Goal: Navigation & Orientation: Find specific page/section

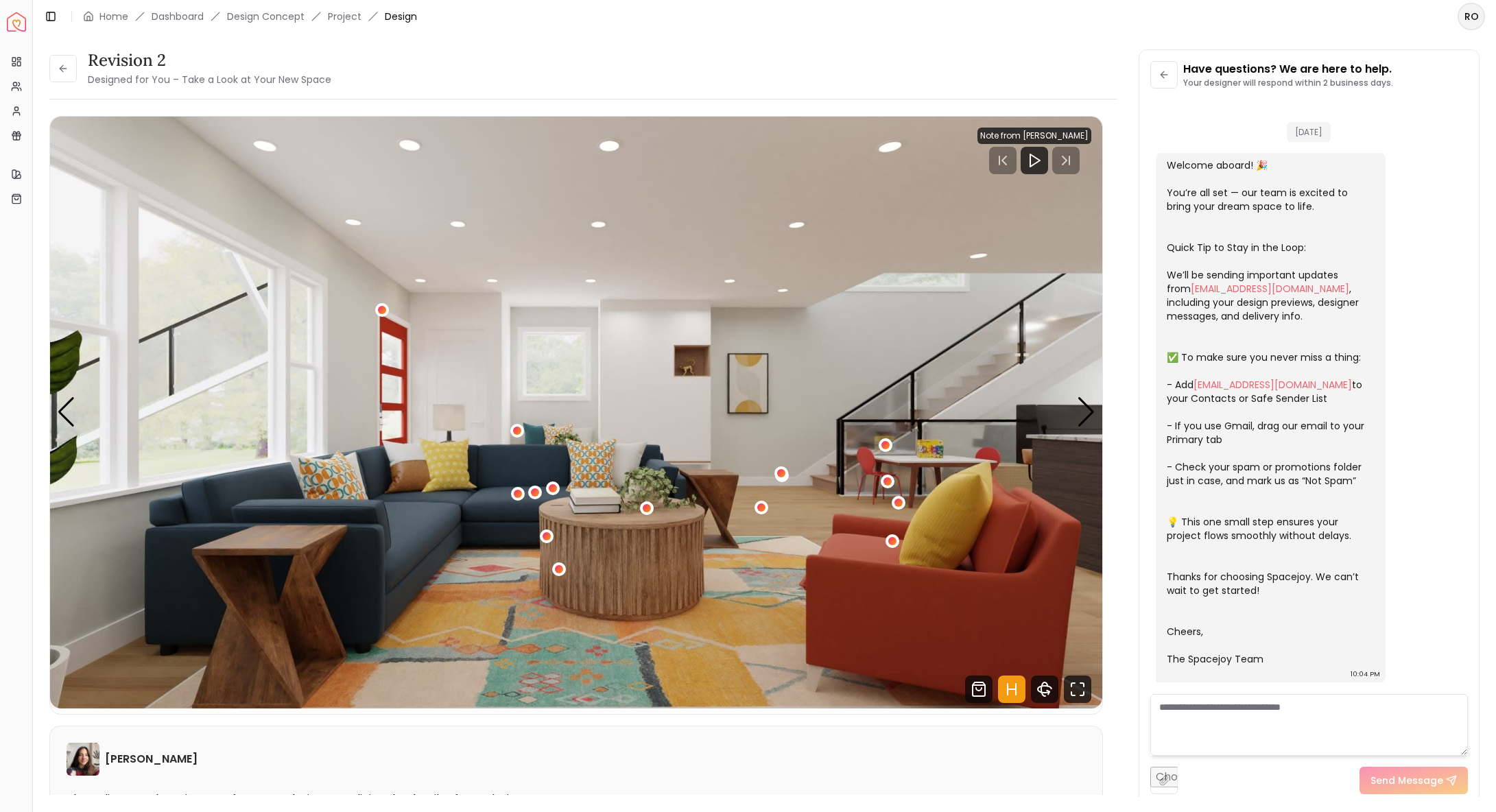
scroll to position [3791, 0]
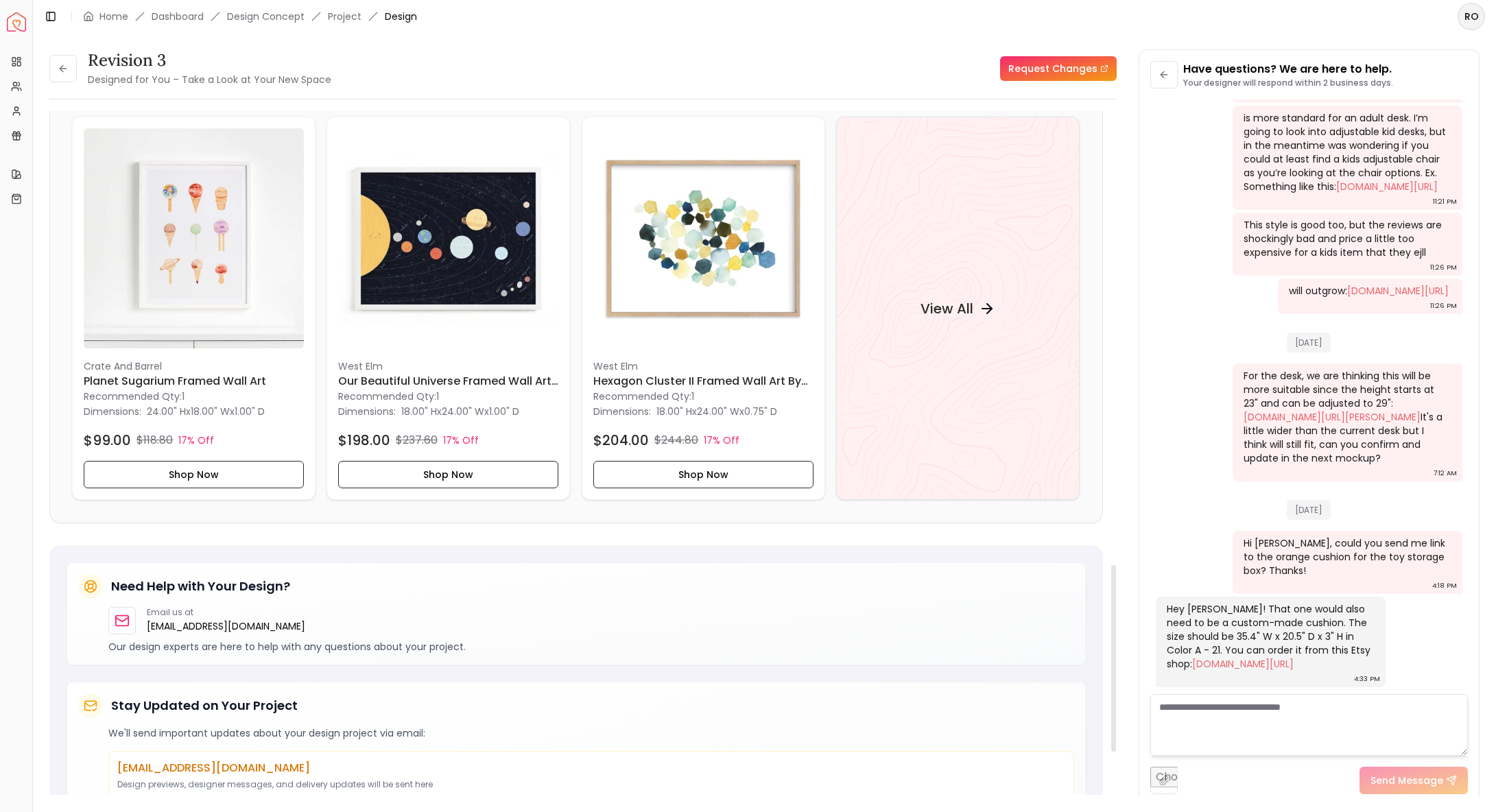
scroll to position [1660, 0]
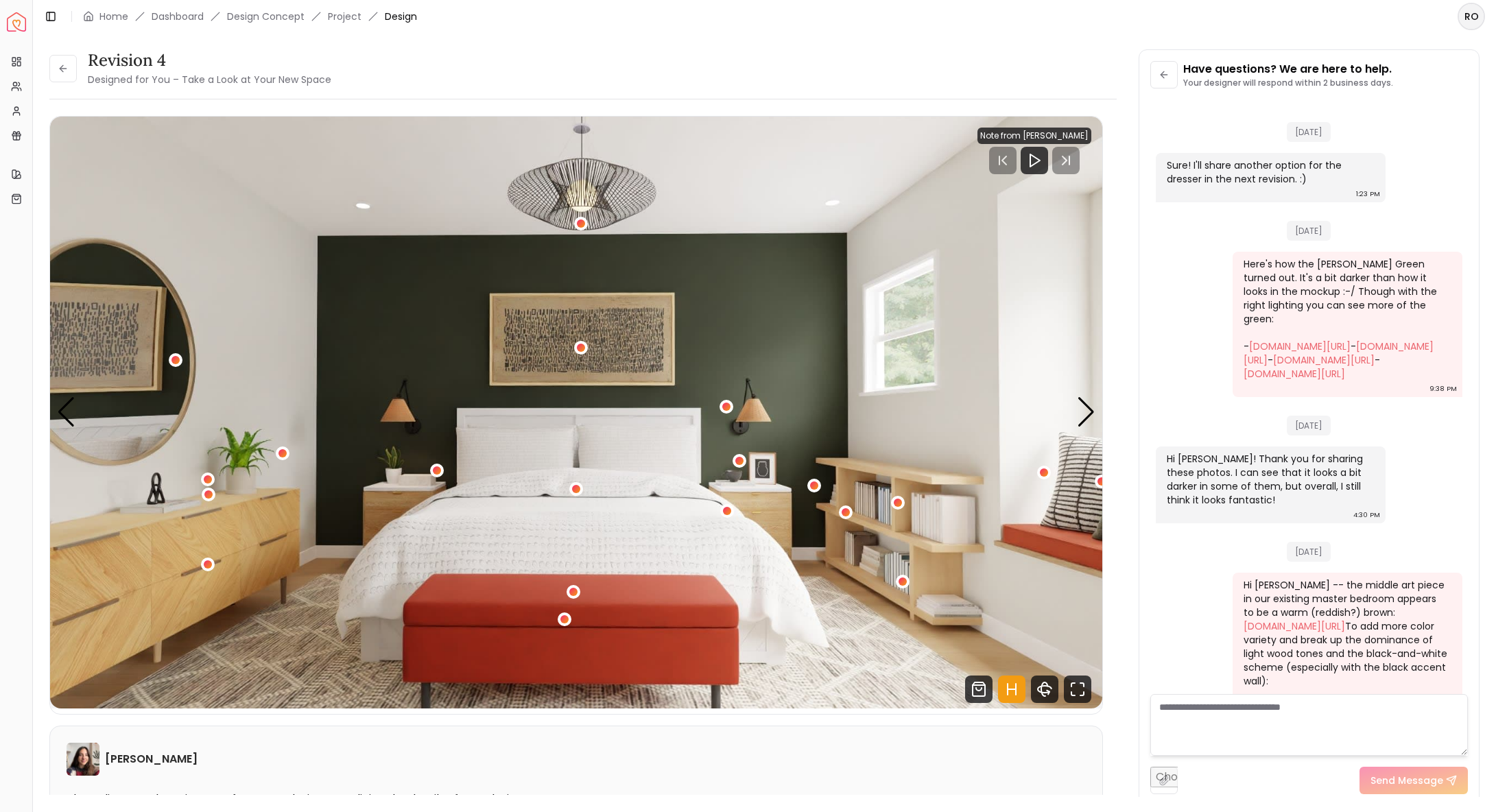
scroll to position [3697, 0]
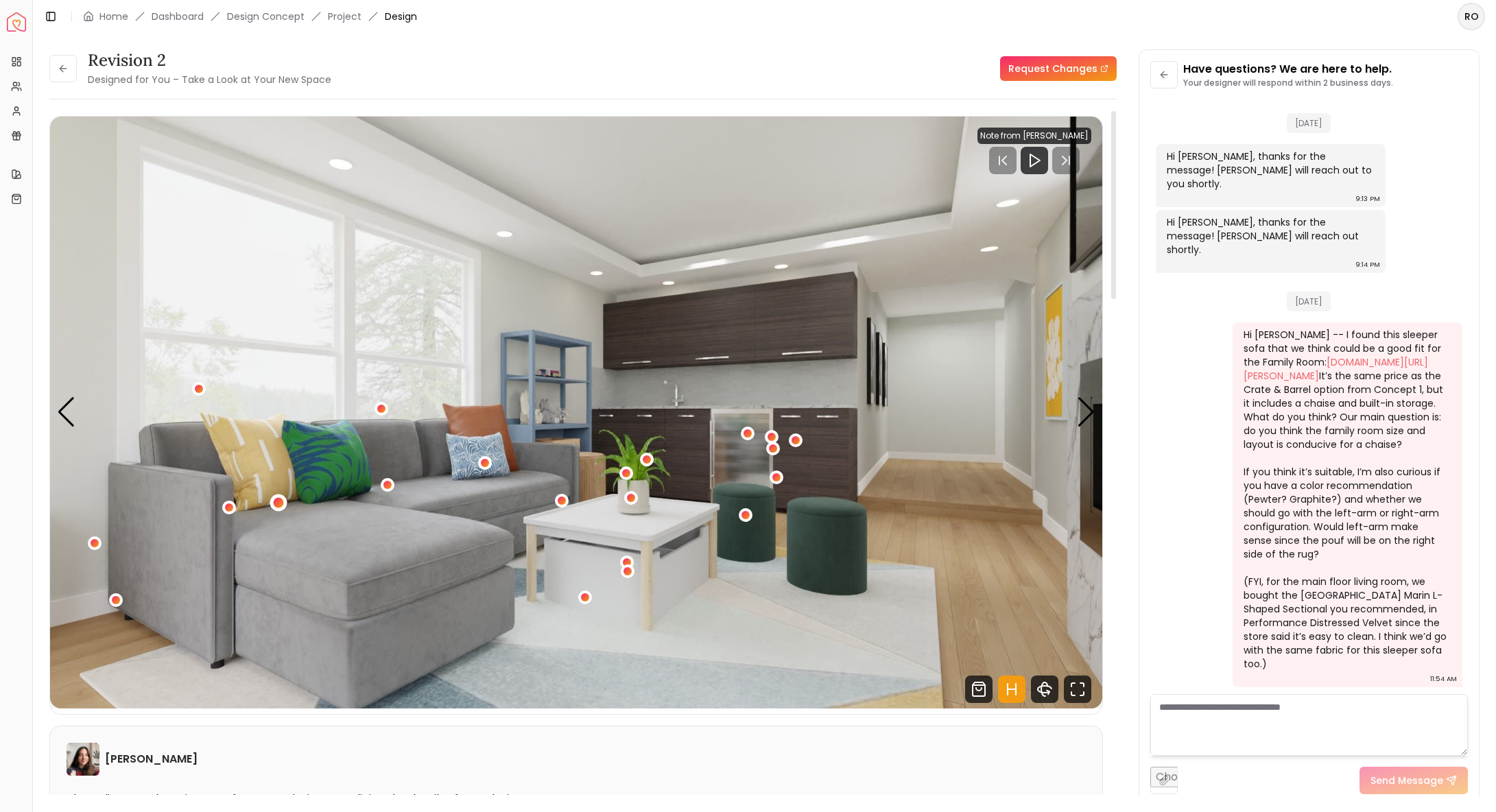
click at [277, 504] on div "1 / 4" at bounding box center [278, 502] width 10 height 10
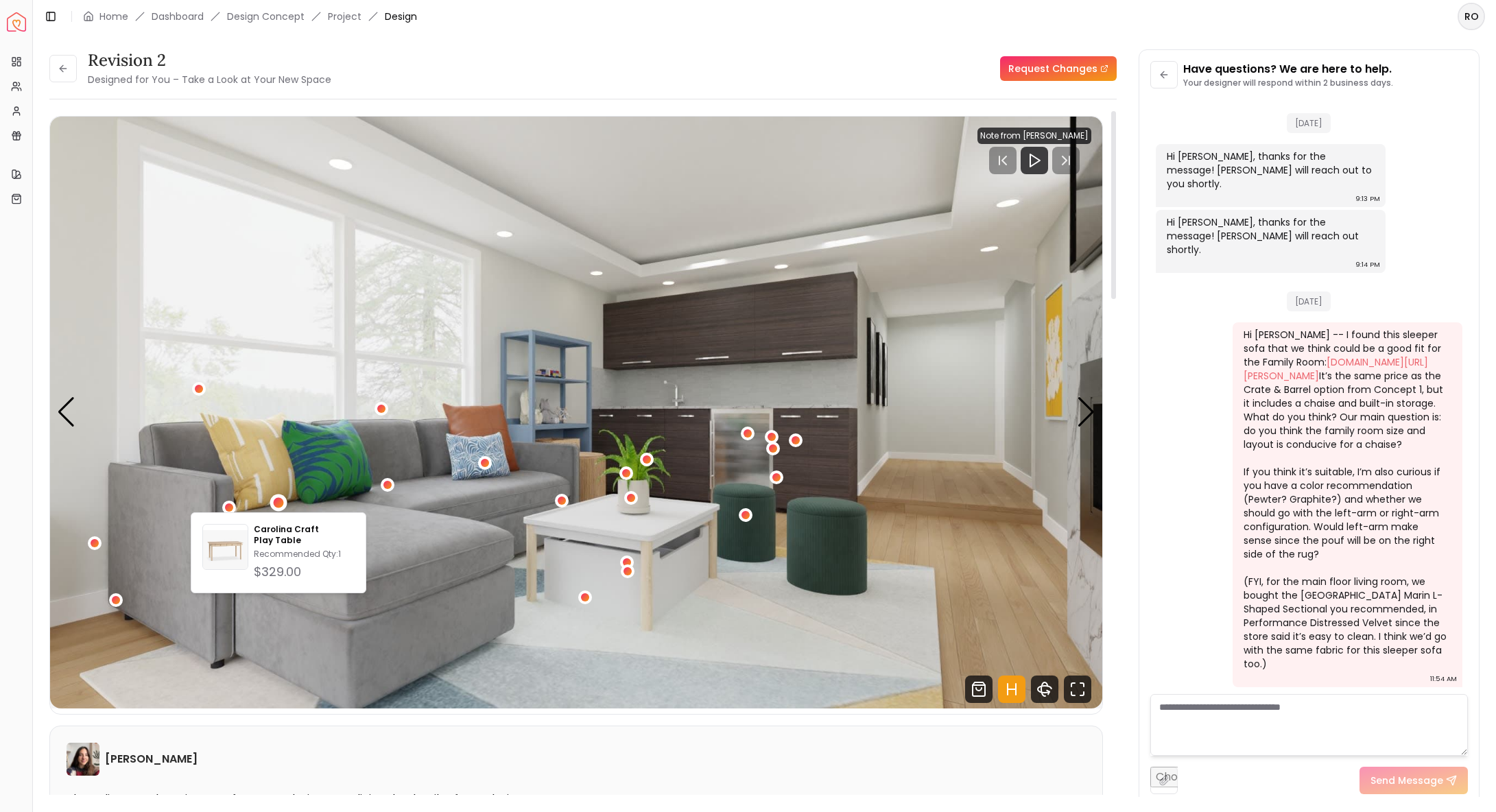
click at [377, 485] on img "1 / 4" at bounding box center [576, 412] width 1052 height 592
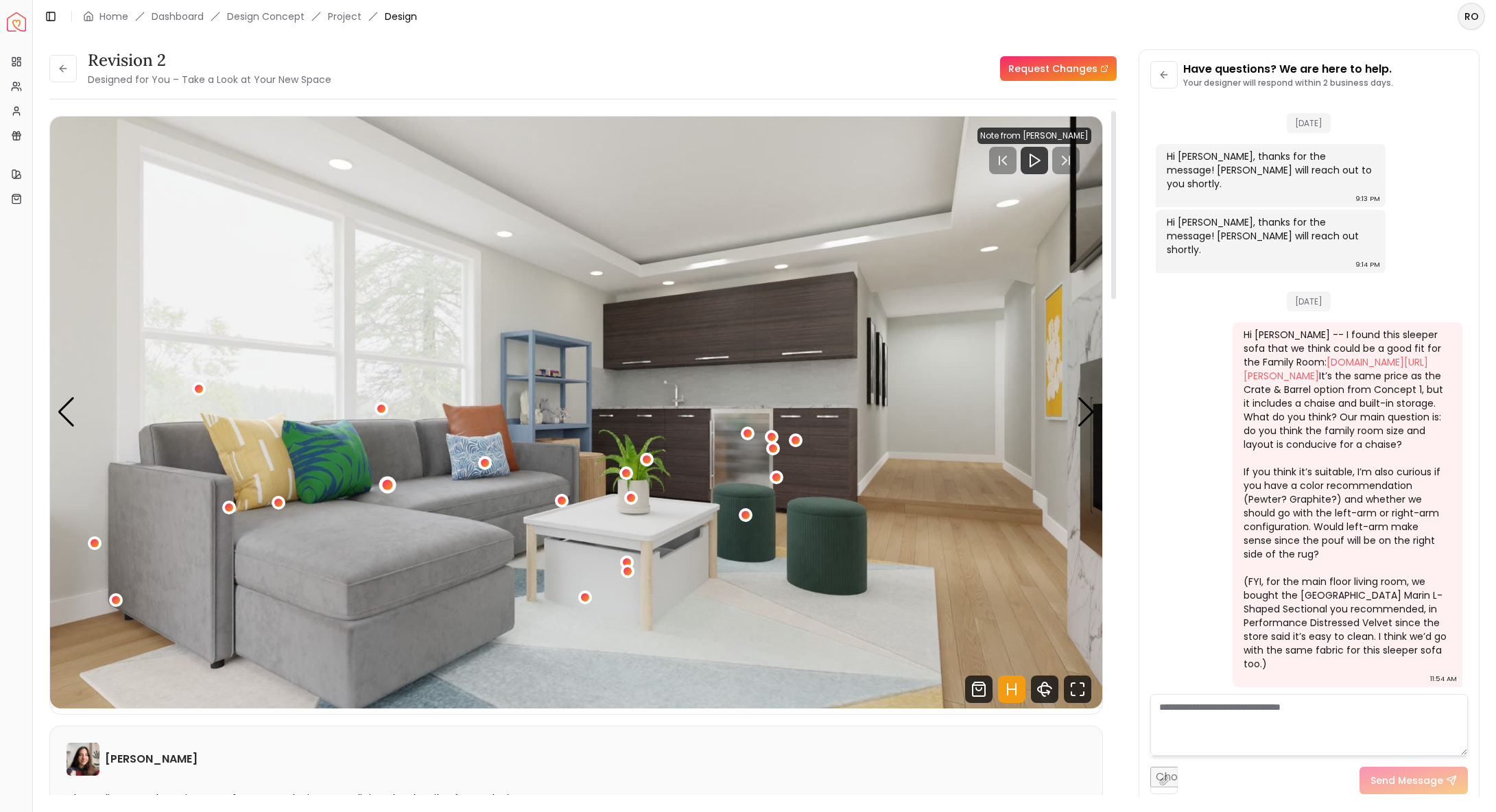
click at [381, 485] on div "1 / 4" at bounding box center [388, 485] width 17 height 17
click at [372, 462] on img "1 / 4" at bounding box center [576, 412] width 1052 height 592
click at [380, 407] on div "1 / 4" at bounding box center [381, 408] width 10 height 10
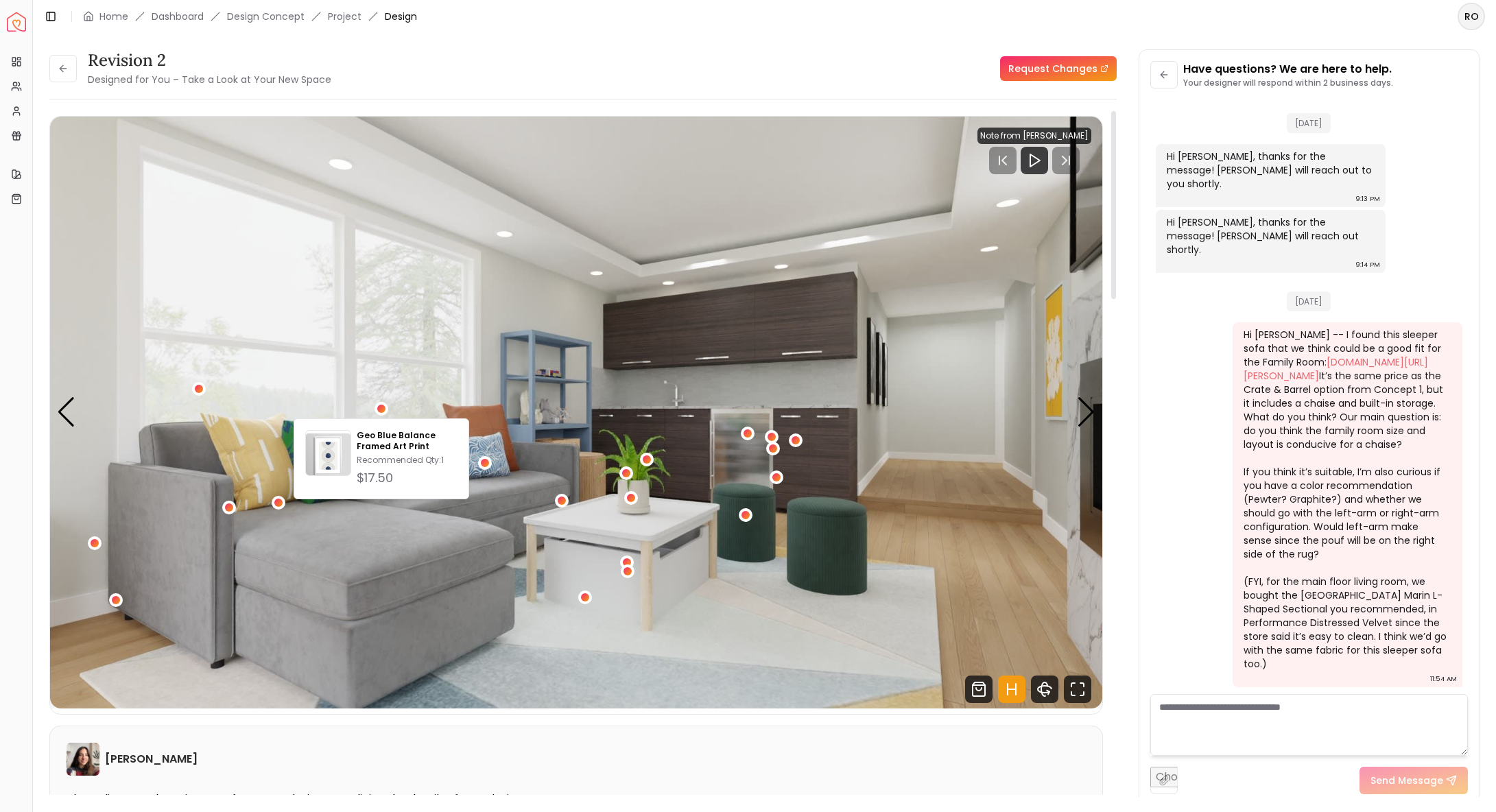
click at [374, 387] on img "1 / 4" at bounding box center [576, 412] width 1052 height 592
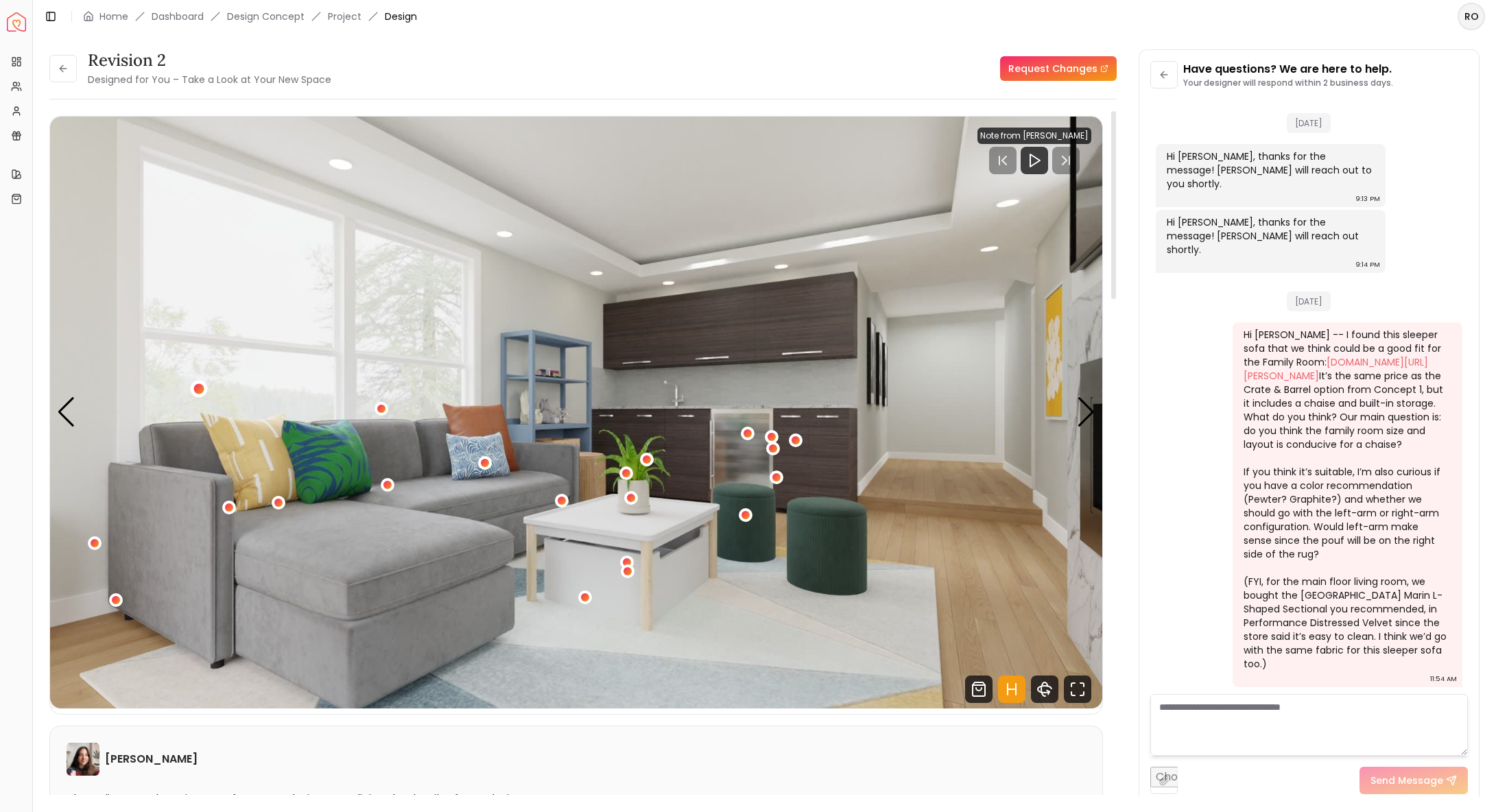
click at [199, 390] on div "1 / 4" at bounding box center [198, 389] width 10 height 10
click at [197, 370] on img "1 / 4" at bounding box center [576, 412] width 1052 height 592
click at [89, 541] on div "1 / 4" at bounding box center [94, 543] width 10 height 10
click at [223, 534] on img "1 / 4" at bounding box center [576, 412] width 1052 height 592
click at [1077, 406] on div "Next slide" at bounding box center [1087, 411] width 19 height 30
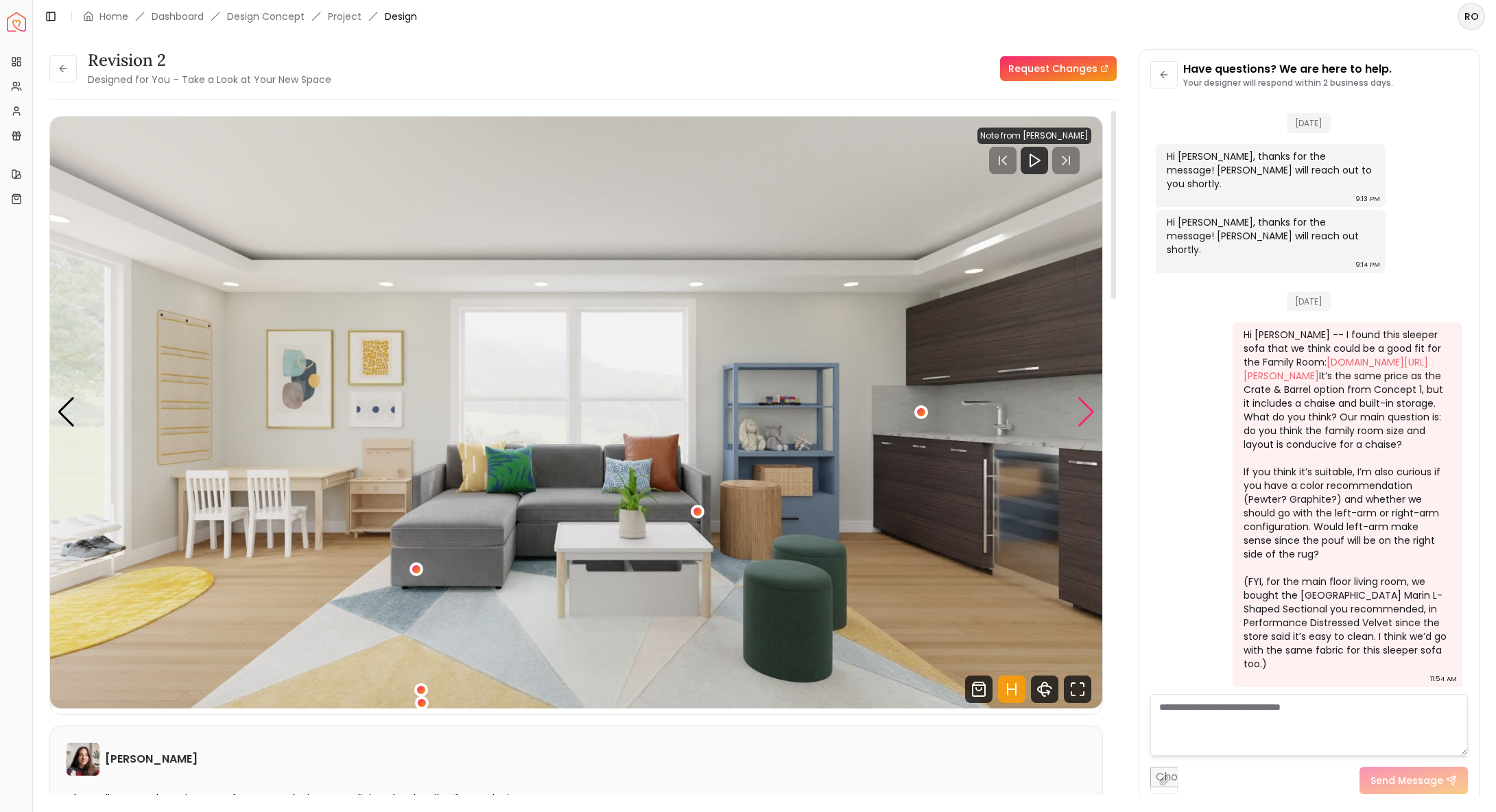
click at [1085, 408] on div "Next slide" at bounding box center [1087, 411] width 19 height 30
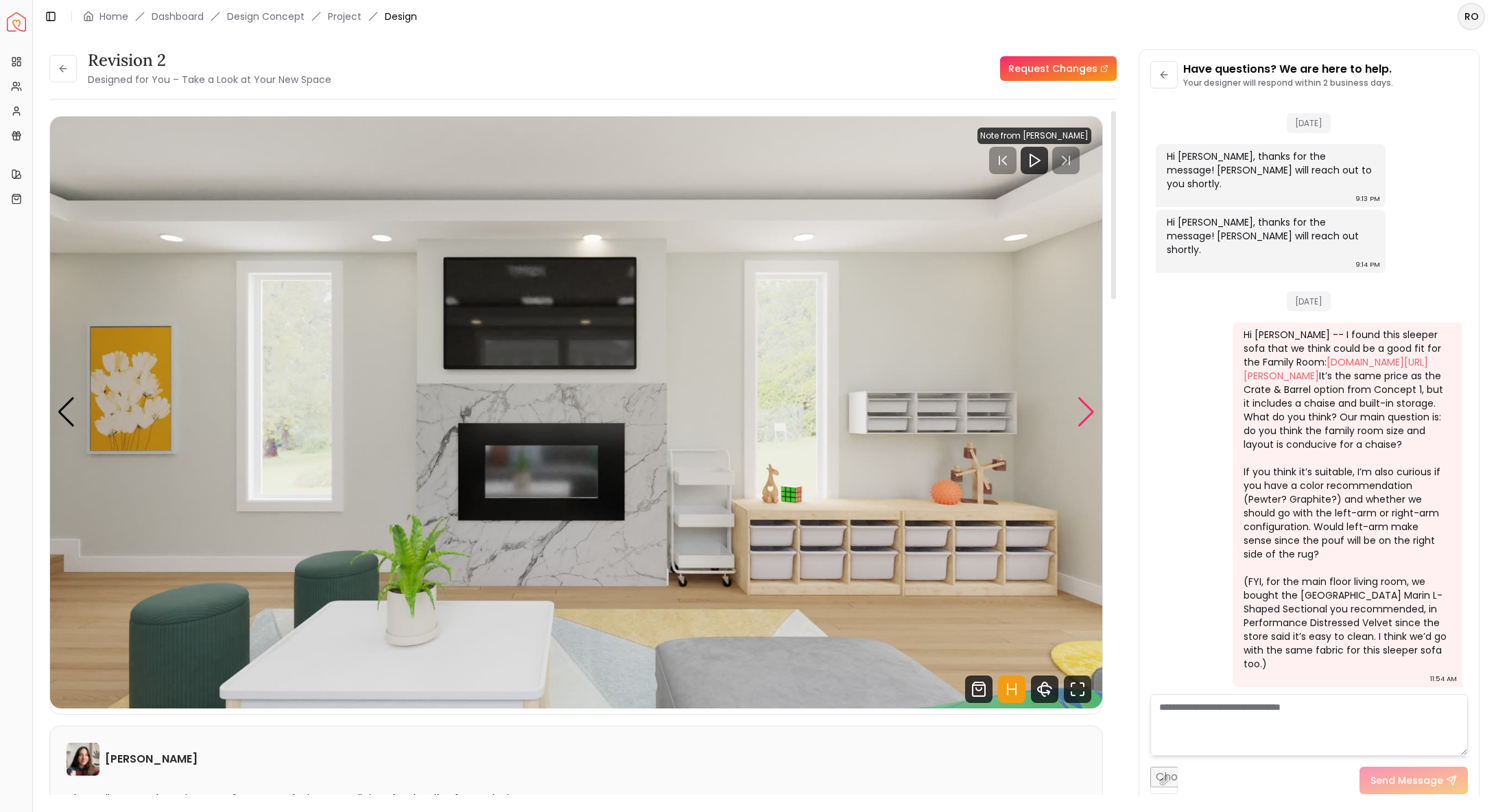
click at [1085, 408] on div "Next slide" at bounding box center [1087, 411] width 19 height 30
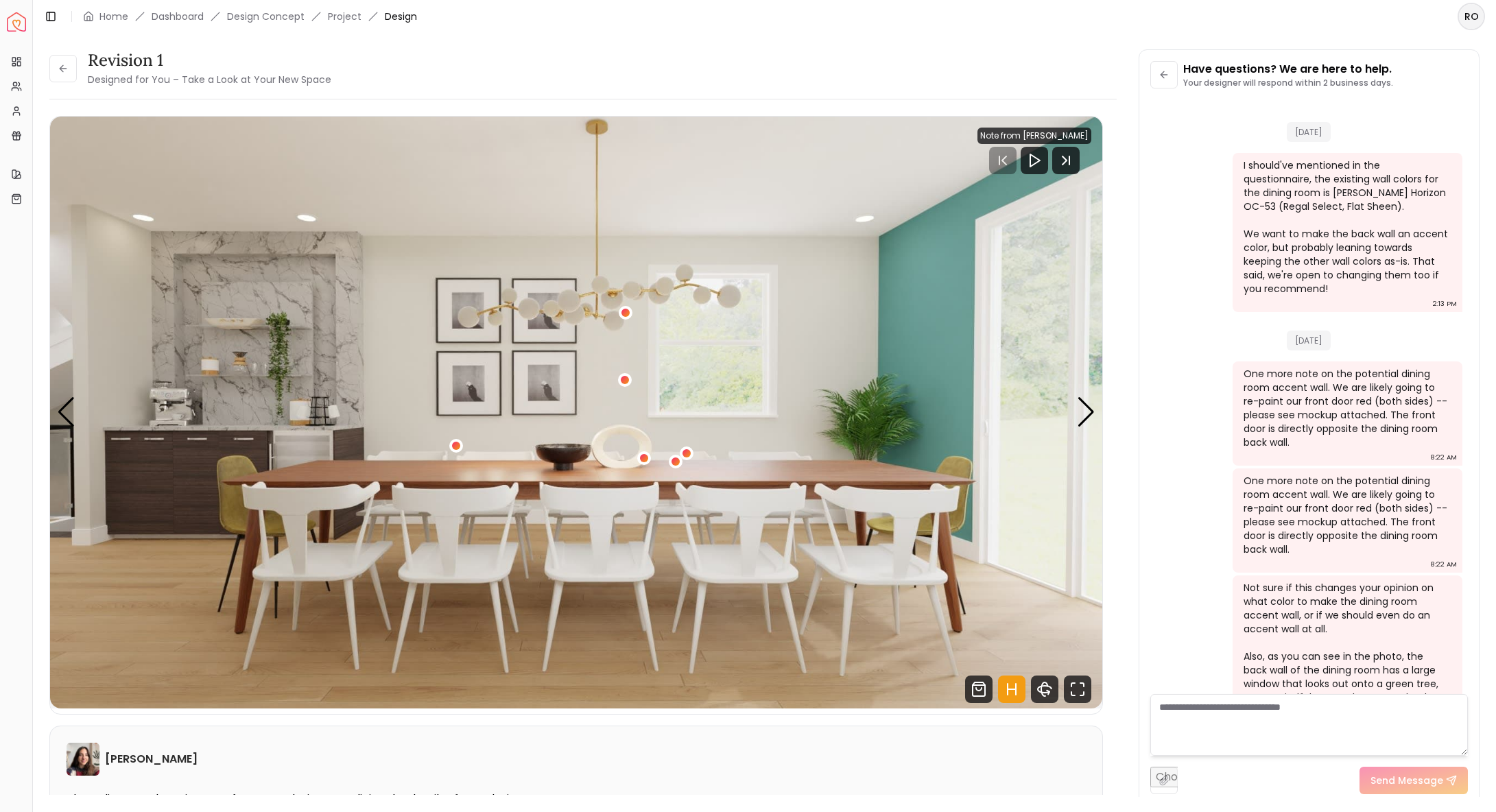
scroll to position [1538, 0]
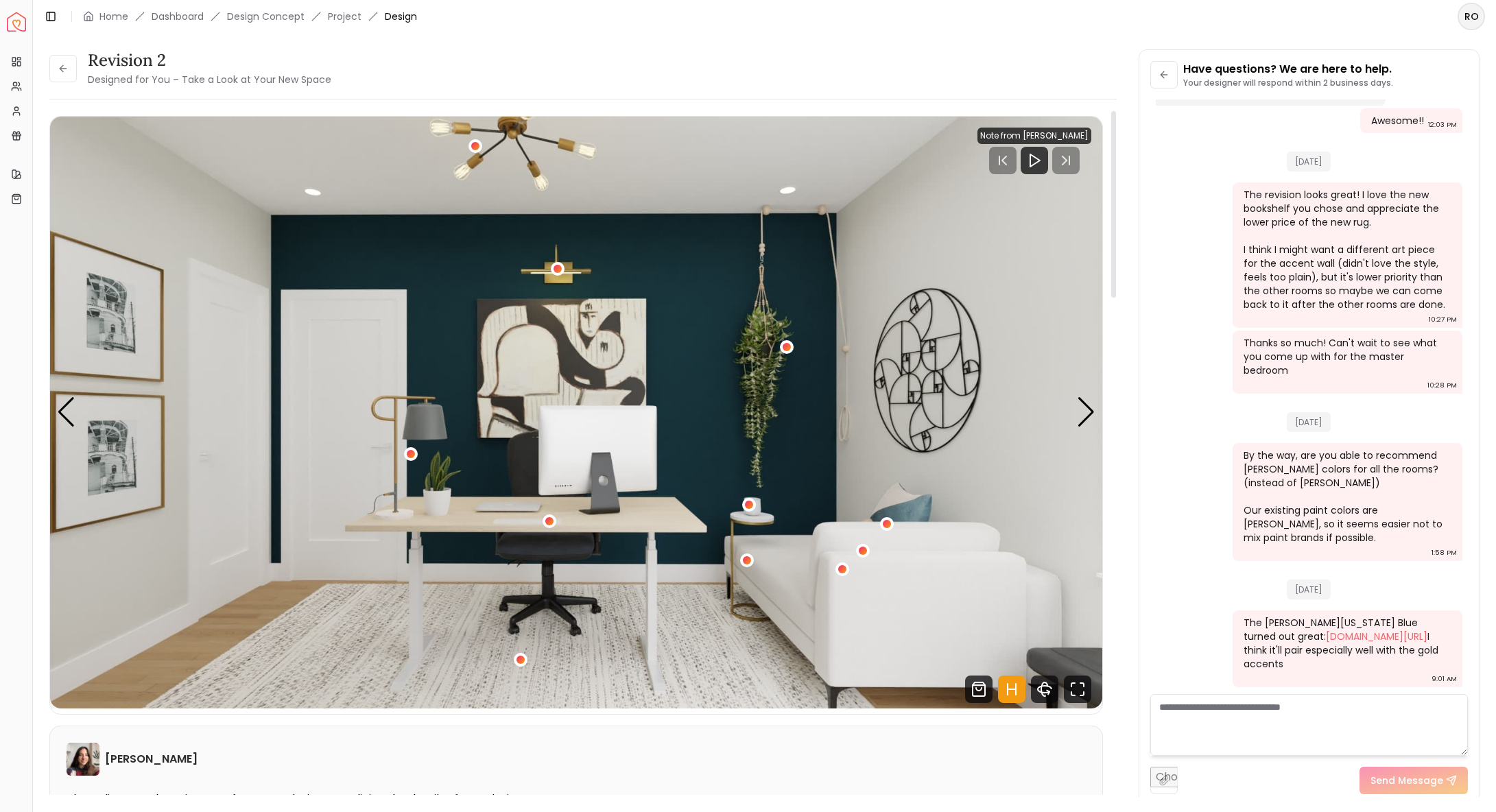
scroll to position [3, 0]
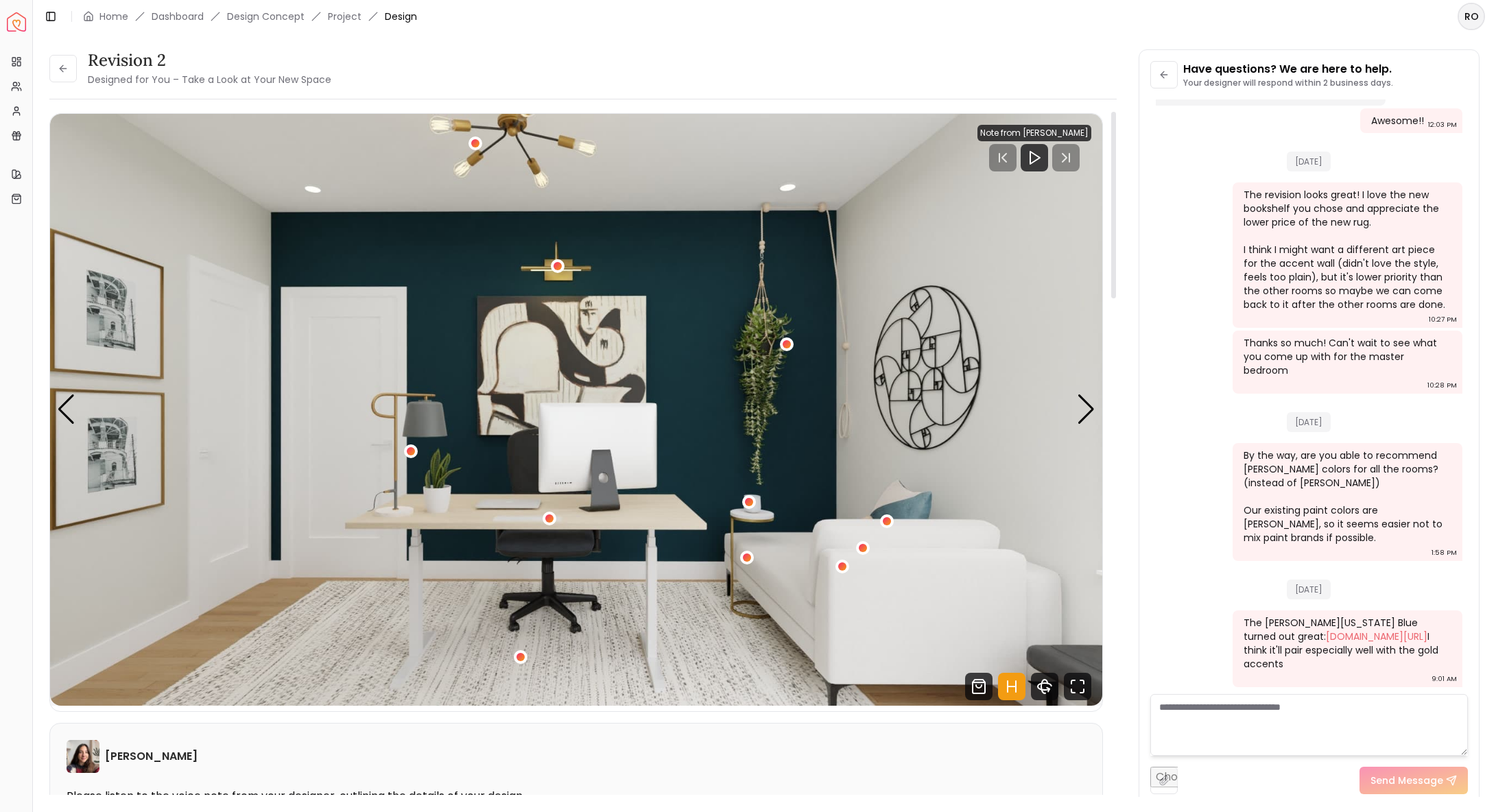
click at [1098, 396] on img "1 / 5" at bounding box center [576, 410] width 1052 height 592
click at [1092, 402] on div "Next slide" at bounding box center [1087, 409] width 19 height 30
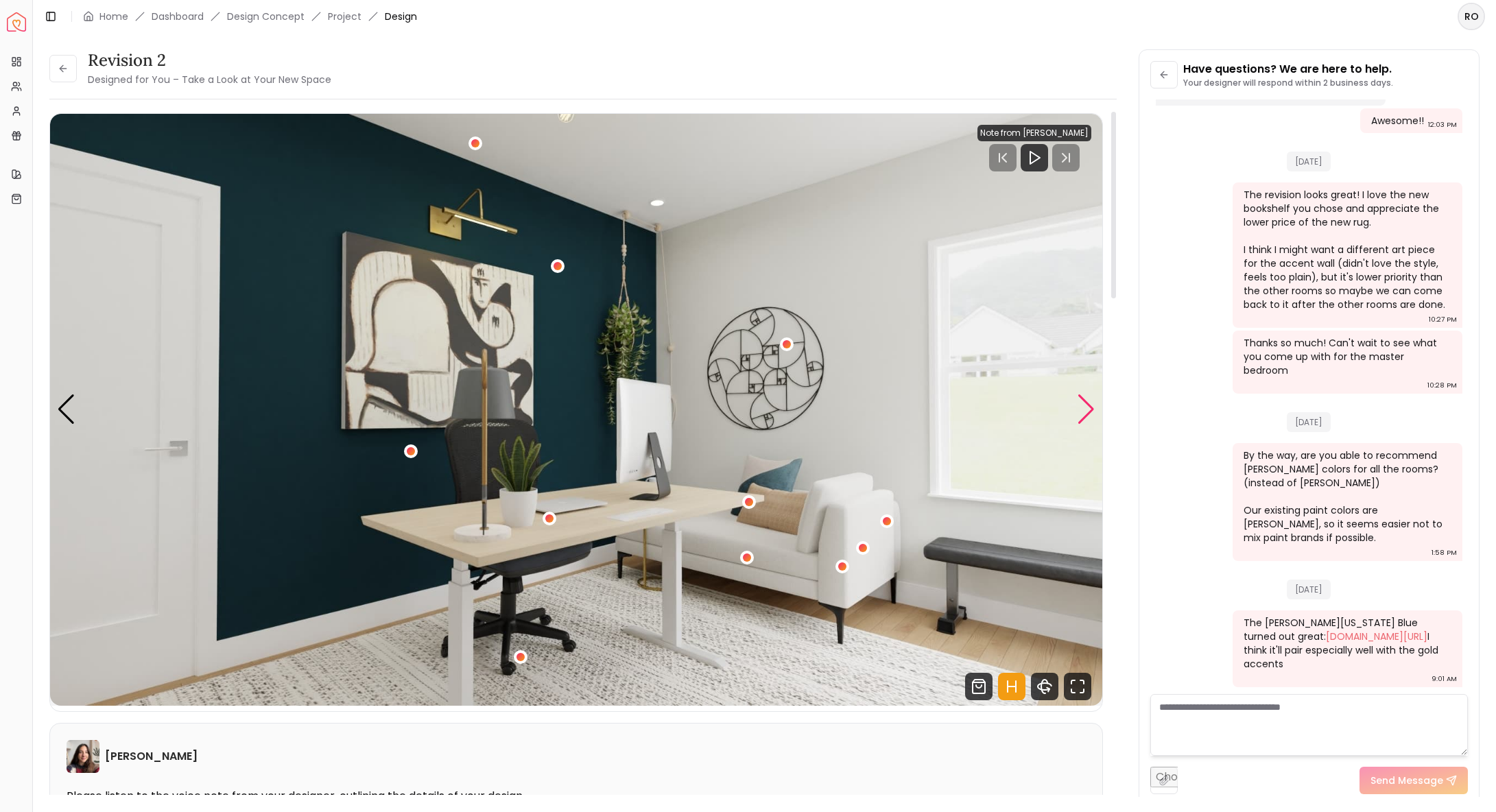
click at [1092, 402] on div "Next slide" at bounding box center [1087, 409] width 19 height 30
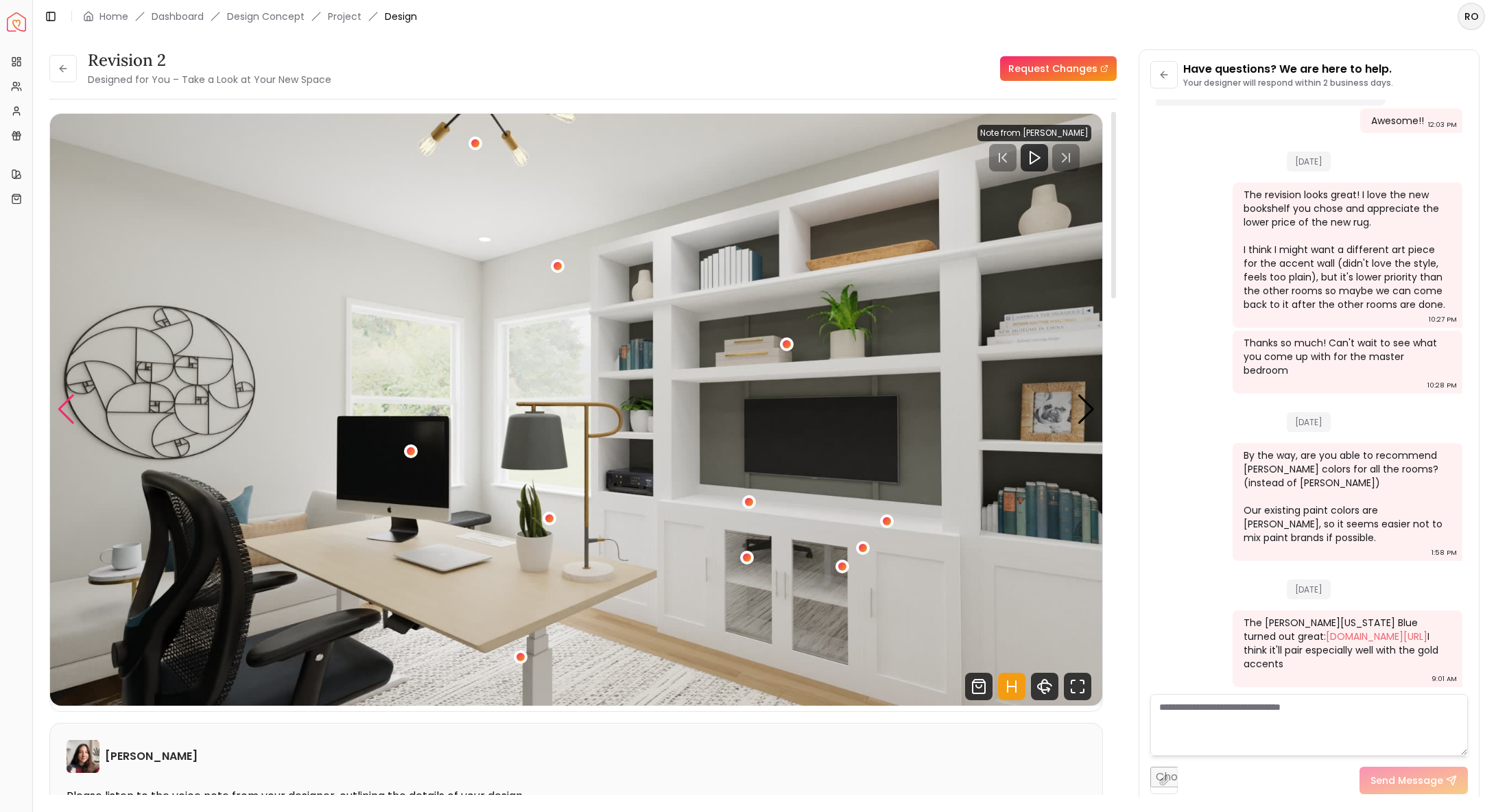
click at [73, 415] on div "Previous slide" at bounding box center [66, 409] width 19 height 30
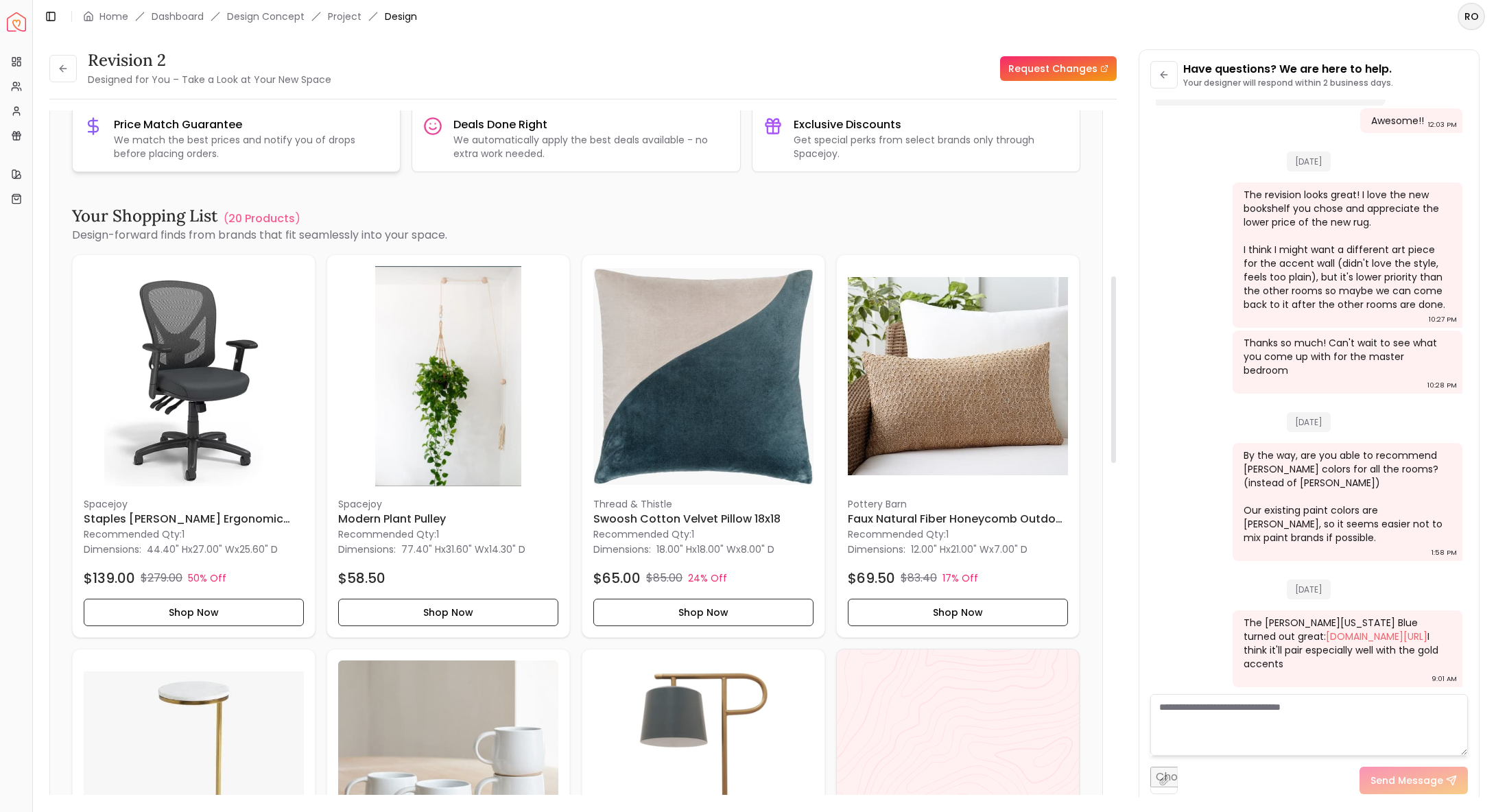
scroll to position [0, 0]
